Goal: Task Accomplishment & Management: Complete application form

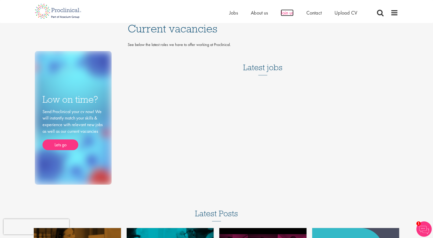
click at [290, 14] on span "Join us" at bounding box center [287, 12] width 13 height 7
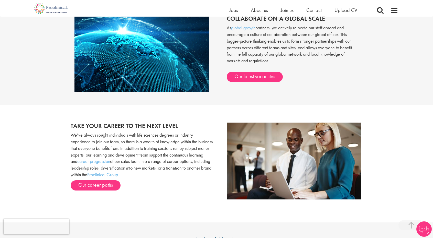
scroll to position [435, 0]
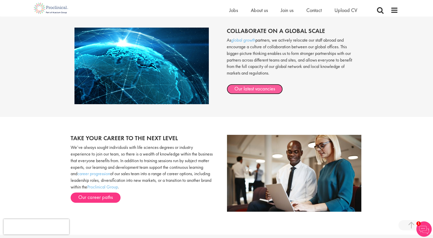
click at [254, 88] on link "Our latest vacancies" at bounding box center [255, 89] width 56 height 10
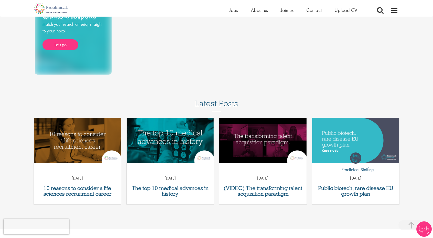
scroll to position [97, 0]
